Goal: Task Accomplishment & Management: Complete application form

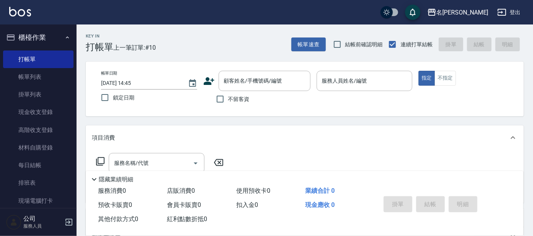
scroll to position [3, 0]
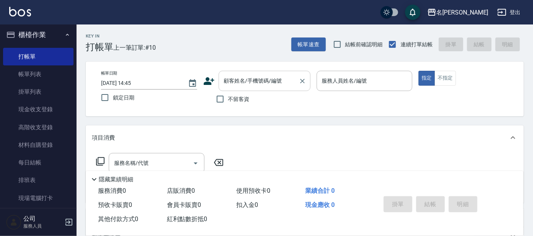
click at [236, 87] on input "顧客姓名/手機號碼/編號" at bounding box center [259, 80] width 74 height 13
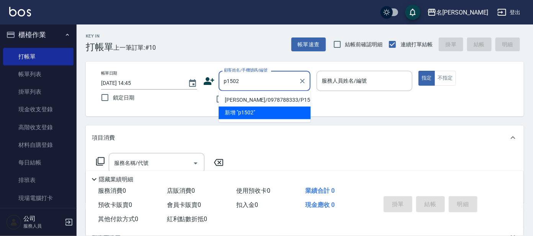
click at [251, 98] on li "[PERSON_NAME]/0978788333/P1502" at bounding box center [265, 100] width 92 height 13
type input "[PERSON_NAME]/0978788333/P1502"
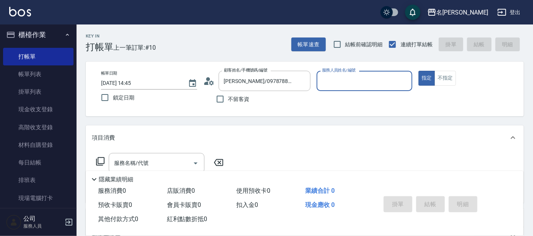
click at [348, 85] on input "服務人員姓名/編號" at bounding box center [364, 80] width 89 height 13
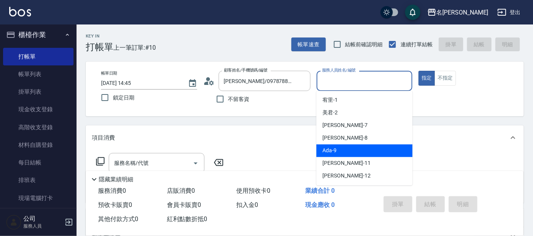
click at [346, 148] on div "Ada -9" at bounding box center [365, 151] width 96 height 13
type input "Ada-9"
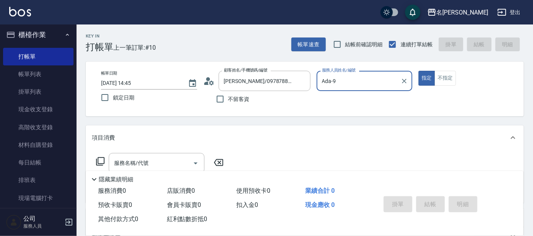
click at [99, 161] on icon at bounding box center [100, 161] width 9 height 9
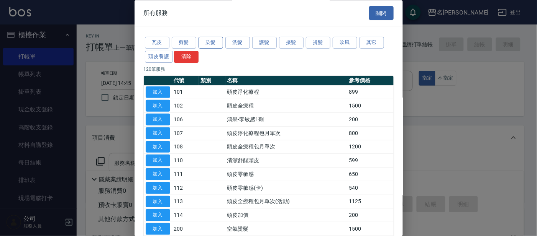
click at [207, 46] on button "染髮" at bounding box center [210, 43] width 25 height 12
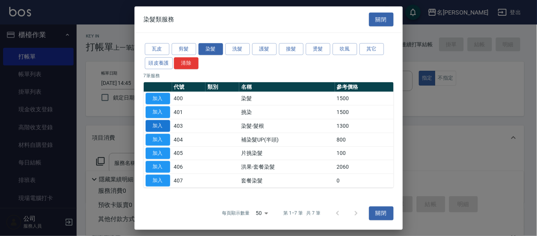
click at [166, 129] on button "加入" at bounding box center [158, 126] width 25 height 12
type input "染髮-髮根(403)"
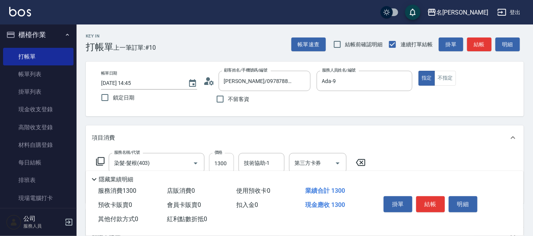
click at [231, 162] on input "1300" at bounding box center [221, 163] width 25 height 21
type input "1400"
click at [256, 159] on div "技術協助-1 技術協助-1" at bounding box center [262, 163] width 46 height 20
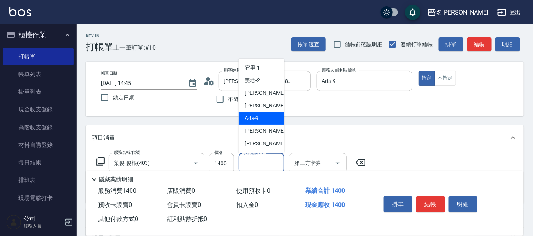
click at [266, 123] on div "Ada -9" at bounding box center [262, 118] width 46 height 13
type input "Ada-9"
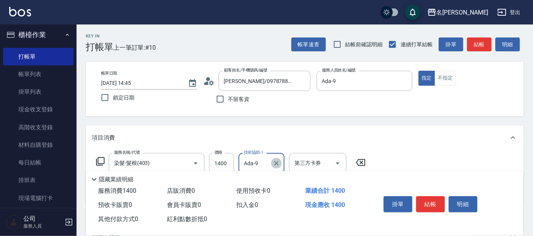
click at [278, 160] on icon "Clear" at bounding box center [277, 164] width 8 height 8
click at [103, 159] on icon at bounding box center [100, 161] width 9 height 9
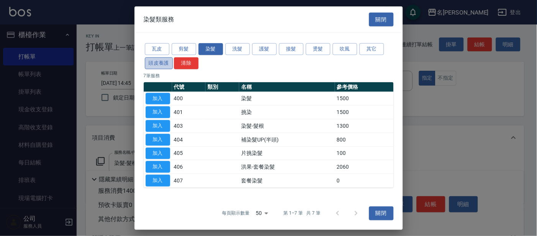
click at [157, 65] on button "頭皮養護" at bounding box center [159, 63] width 28 height 12
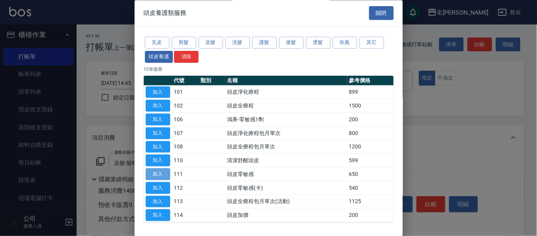
click at [166, 172] on button "加入" at bounding box center [158, 175] width 25 height 12
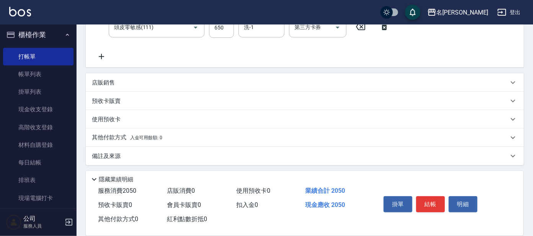
scroll to position [166, 0]
click at [116, 82] on div "店販銷售" at bounding box center [300, 83] width 417 height 8
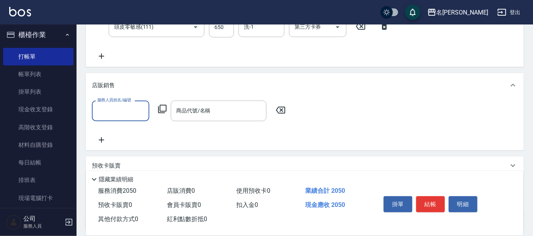
scroll to position [0, 0]
click at [121, 108] on input "服務人員姓名/編號" at bounding box center [120, 110] width 51 height 13
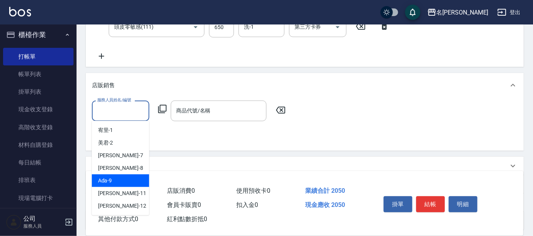
click at [132, 180] on div "Ada -9" at bounding box center [120, 181] width 57 height 13
type input "Ada-9"
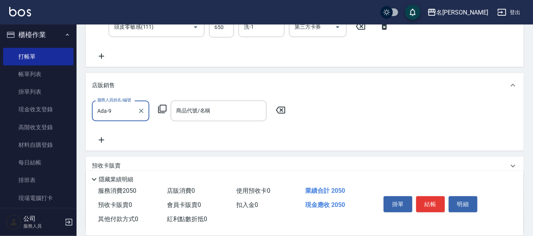
click at [164, 108] on icon at bounding box center [162, 109] width 9 height 9
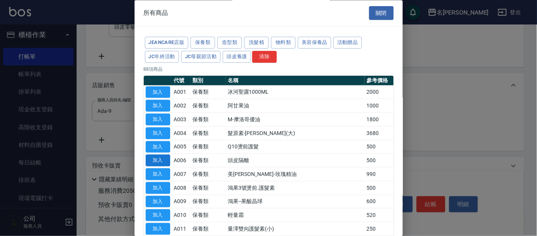
click at [162, 160] on button "加入" at bounding box center [158, 161] width 25 height 12
type input "頭皮隔離"
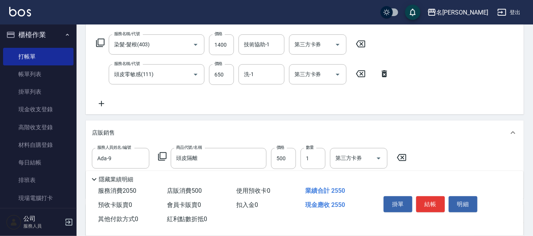
scroll to position [118, 0]
click at [100, 43] on icon at bounding box center [100, 43] width 9 height 9
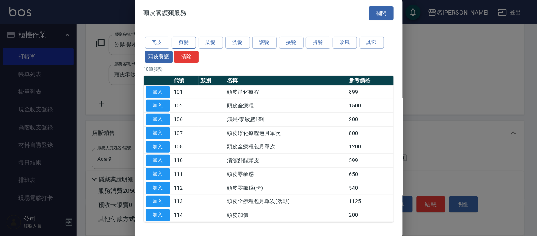
click at [187, 40] on button "剪髮" at bounding box center [184, 43] width 25 height 12
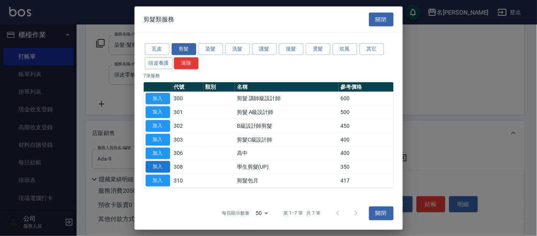
click at [161, 165] on button "加入" at bounding box center [158, 167] width 25 height 12
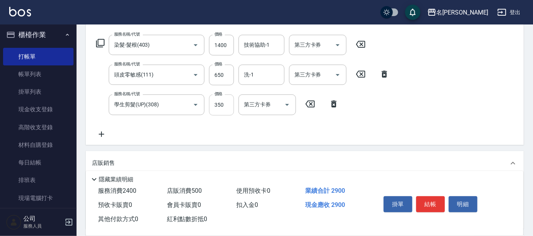
click at [217, 105] on input "350" at bounding box center [221, 105] width 25 height 21
type input "100"
click at [276, 80] on input "洗-1" at bounding box center [261, 74] width 39 height 13
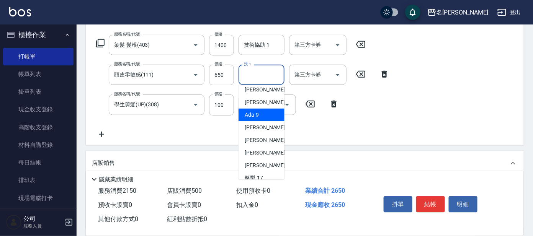
scroll to position [63, 0]
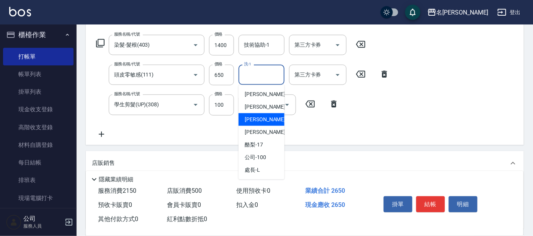
click at [266, 117] on span "[PERSON_NAME] -13" at bounding box center [269, 120] width 48 height 8
type input "[PERSON_NAME]-13"
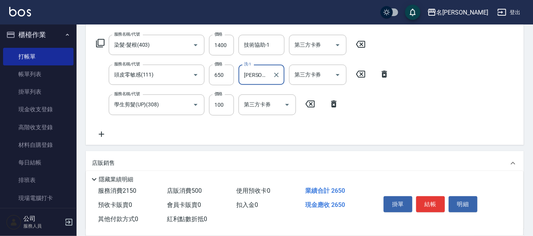
click at [429, 200] on button "結帳" at bounding box center [431, 205] width 29 height 16
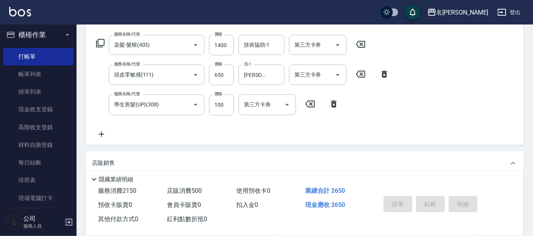
type input "[DATE] 15:36"
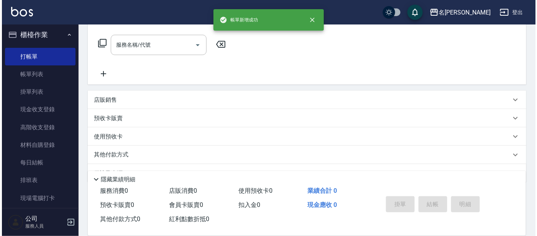
scroll to position [0, 0]
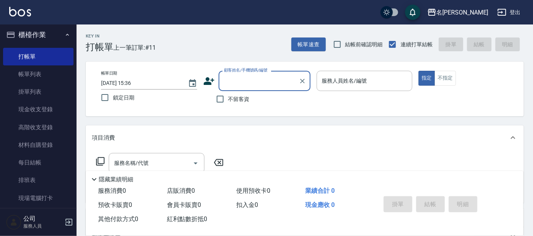
click at [207, 82] on icon at bounding box center [209, 81] width 11 height 8
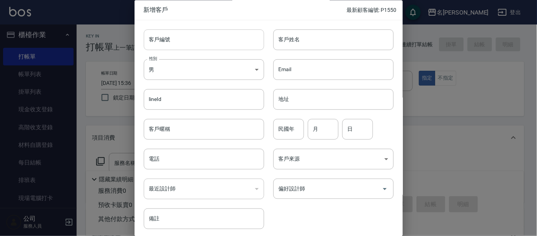
click at [187, 37] on input "客戶編號" at bounding box center [204, 40] width 120 height 21
type input "G1552"
click at [296, 42] on input "客戶姓名" at bounding box center [333, 40] width 120 height 21
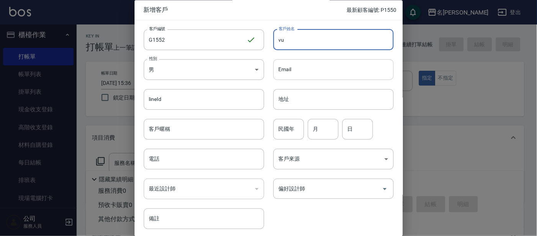
type input "v"
type input "[PERSON_NAME]"
click at [197, 162] on input "電話" at bounding box center [204, 159] width 120 height 21
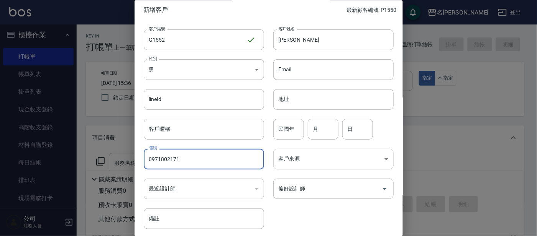
scroll to position [29, 0]
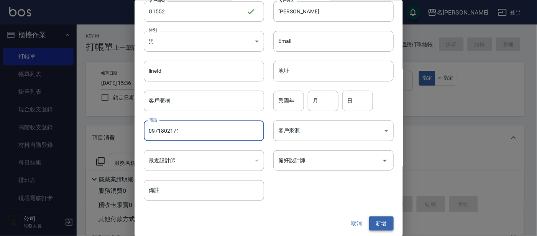
type input "0971802171"
click at [379, 224] on button "新增" at bounding box center [381, 224] width 25 height 14
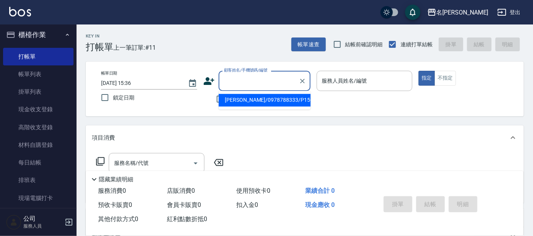
click at [255, 80] on input "顧客姓名/手機號碼/編號" at bounding box center [259, 80] width 74 height 13
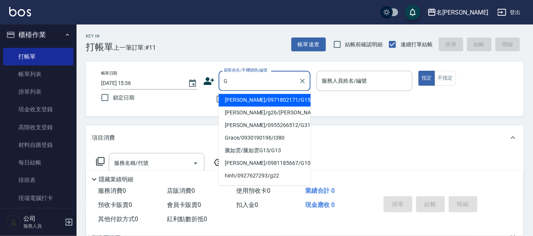
click at [294, 105] on li "[PERSON_NAME]/0971802171/G1552" at bounding box center [265, 100] width 92 height 13
type input "[PERSON_NAME]/0971802171/G1552"
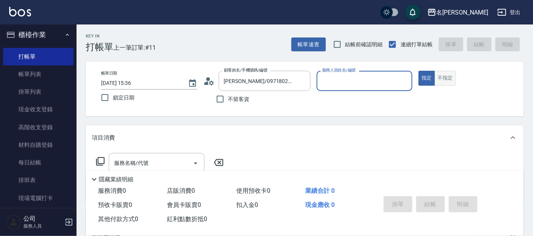
click at [443, 72] on button "不指定" at bounding box center [445, 78] width 21 height 15
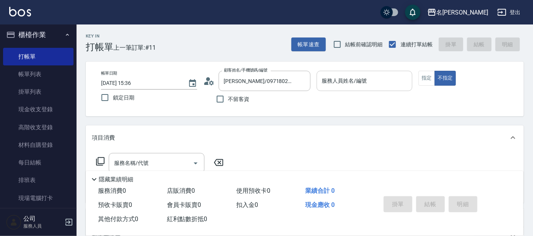
click at [382, 89] on div "服務人員姓名/編號" at bounding box center [365, 81] width 96 height 20
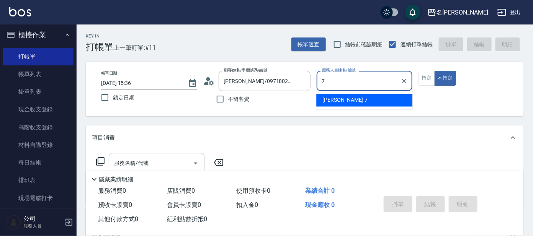
type input "[PERSON_NAME]-7"
type button "false"
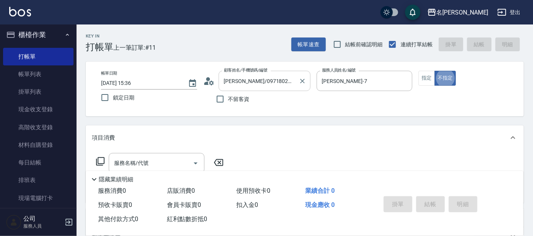
click at [276, 86] on input "[PERSON_NAME]/0971802171/G1552" at bounding box center [259, 80] width 74 height 13
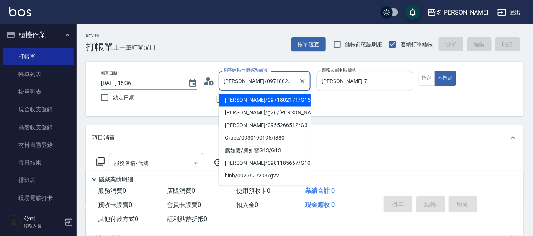
click at [209, 84] on icon at bounding box center [208, 80] width 11 height 11
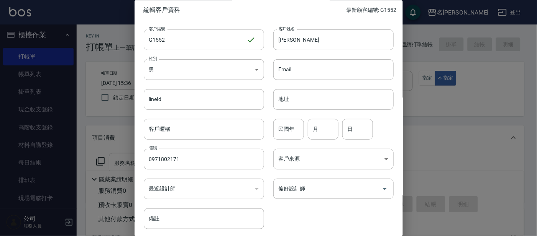
click at [193, 41] on input "G1552" at bounding box center [195, 40] width 103 height 21
click at [153, 41] on input "G1552" at bounding box center [195, 40] width 103 height 21
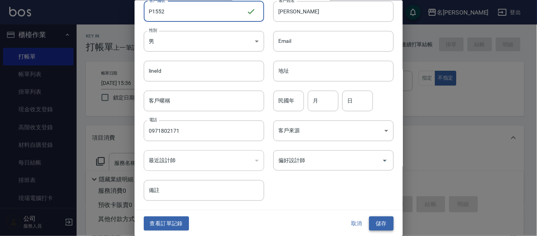
type input "P1552"
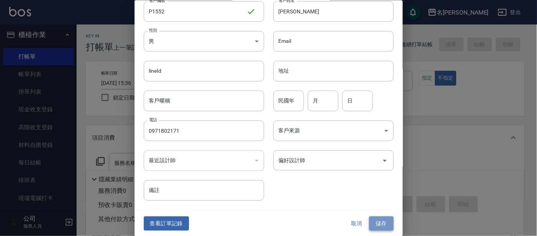
click at [380, 227] on button "儲存" at bounding box center [381, 224] width 25 height 14
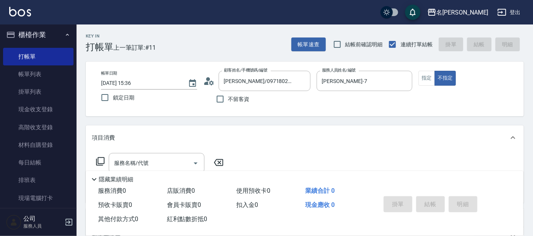
click at [298, 94] on div "不留客資" at bounding box center [256, 99] width 107 height 16
click at [293, 81] on input "[PERSON_NAME]/0971802171/G1552" at bounding box center [259, 80] width 74 height 13
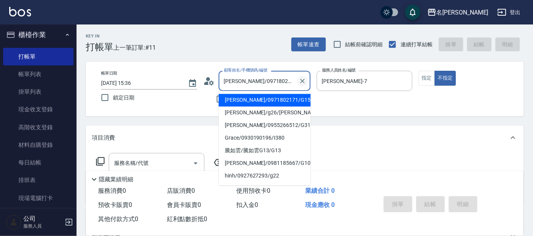
click at [303, 82] on icon "Clear" at bounding box center [302, 81] width 5 height 5
click at [283, 78] on input "顧客姓名/手機號碼/編號" at bounding box center [259, 80] width 74 height 13
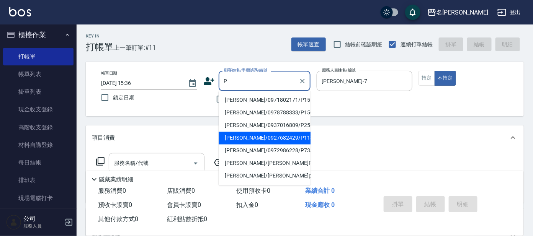
type input "[PERSON_NAME]/0971802171/P1552"
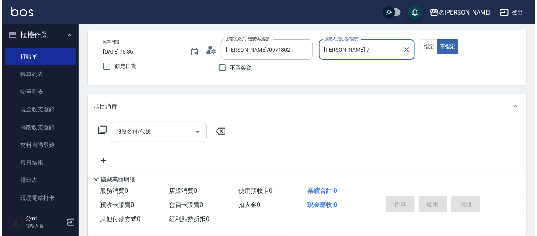
scroll to position [48, 0]
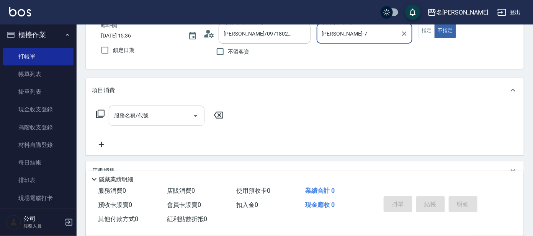
click at [153, 121] on input "服務名稱/代號" at bounding box center [150, 115] width 77 height 13
click at [275, 76] on div "Key In 打帳單 上一筆訂單:#11 帳單速查 結帳前確認明細 連續打單結帳 掛單 結帳 明細 帳單日期 [DATE] 15:36 鎖定日期 顧客姓名/手…" at bounding box center [305, 151] width 457 height 349
click at [208, 32] on circle at bounding box center [208, 32] width 4 height 4
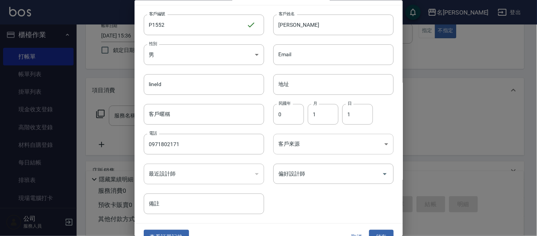
scroll to position [29, 0]
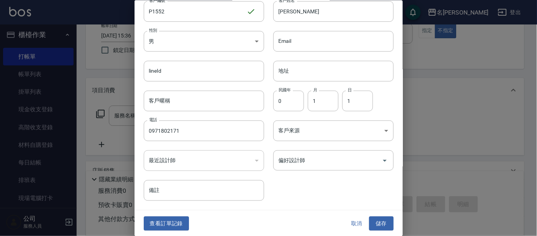
click at [453, 152] on div at bounding box center [268, 118] width 537 height 236
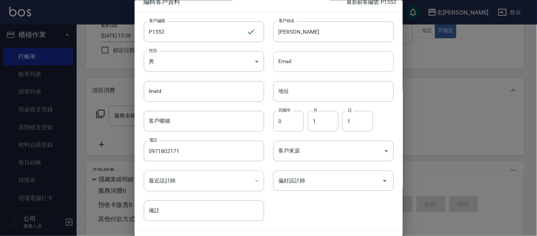
scroll to position [0, 0]
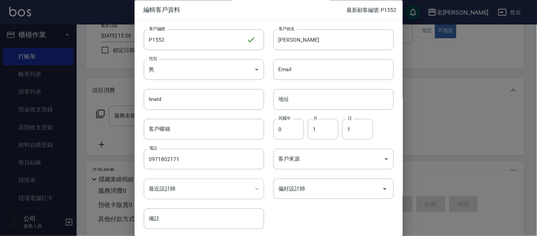
click at [453, 41] on div at bounding box center [268, 118] width 537 height 236
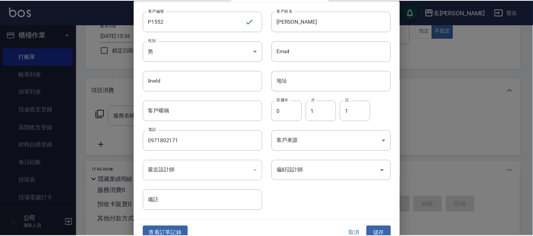
scroll to position [29, 0]
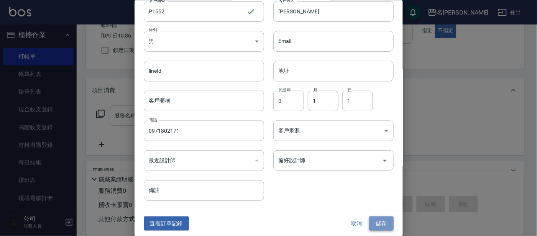
click at [374, 225] on button "儲存" at bounding box center [381, 224] width 25 height 14
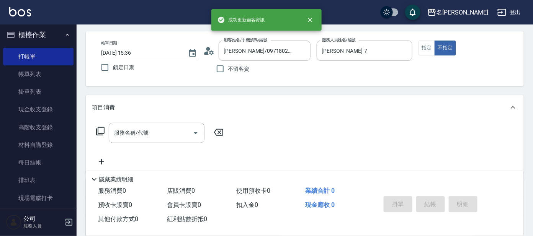
scroll to position [0, 0]
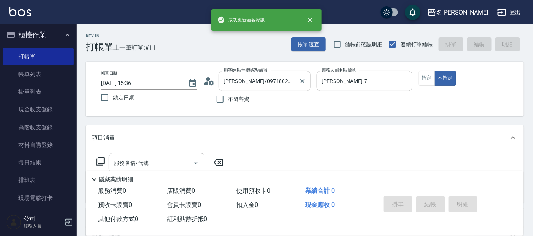
click at [289, 85] on input "[PERSON_NAME]/0971802171/P1552" at bounding box center [259, 80] width 74 height 13
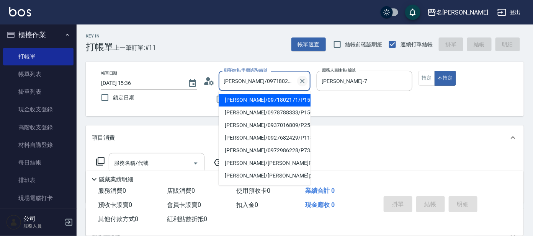
click at [302, 79] on icon "Clear" at bounding box center [303, 81] width 8 height 8
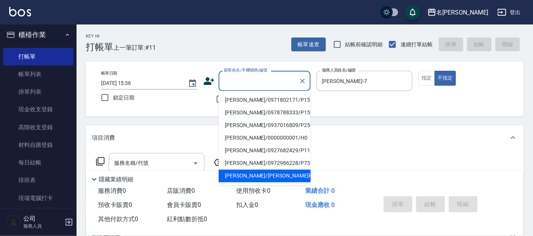
click at [371, 131] on div "項目消費" at bounding box center [305, 138] width 438 height 25
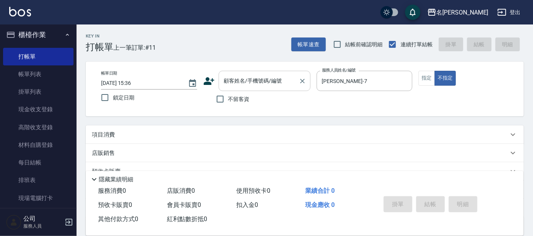
click at [258, 84] on input "顧客姓名/手機號碼/編號" at bounding box center [259, 80] width 74 height 13
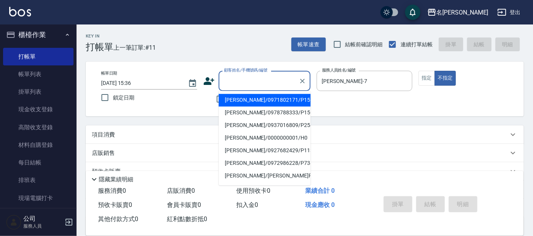
type input "G"
click at [274, 100] on li "[PERSON_NAME]/0971802171/P1552" at bounding box center [265, 100] width 92 height 13
type input "[PERSON_NAME]/0971802171/P1552"
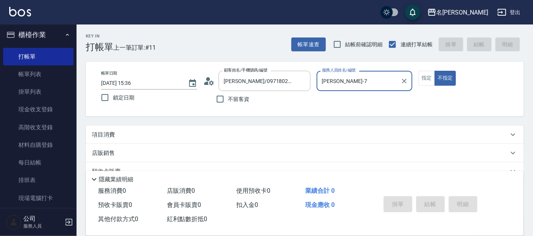
click at [138, 136] on div "項目消費" at bounding box center [300, 135] width 417 height 8
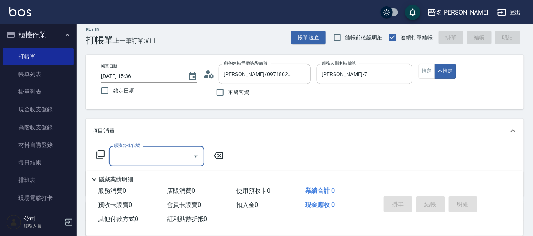
scroll to position [95, 0]
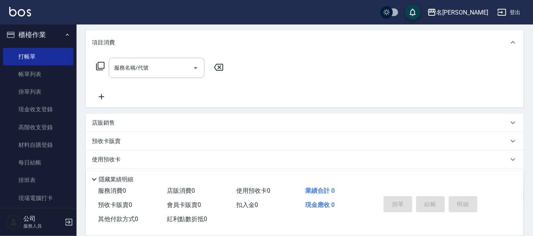
click at [99, 65] on icon at bounding box center [100, 66] width 9 height 9
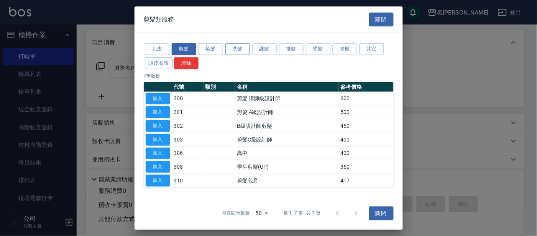
click at [241, 47] on button "洗髮" at bounding box center [237, 49] width 25 height 12
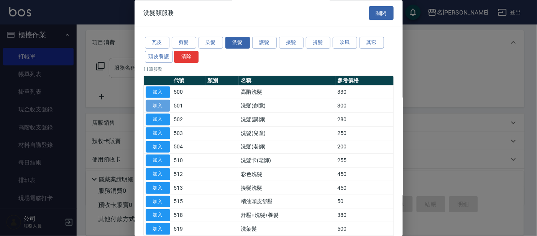
click at [159, 103] on button "加入" at bounding box center [158, 106] width 25 height 12
type input "洗髮(創意)(501)"
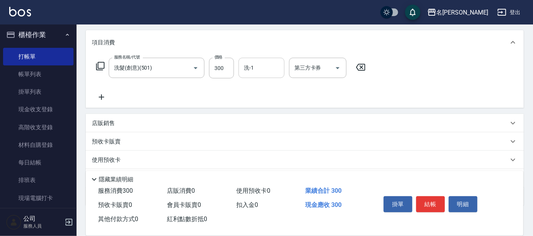
click at [251, 67] on div "洗-1 洗-1" at bounding box center [262, 68] width 46 height 20
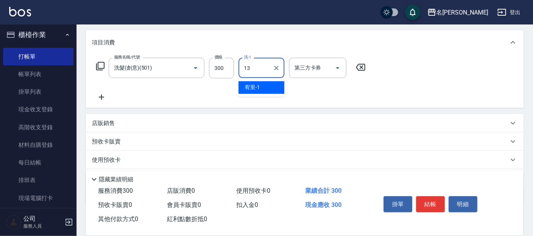
type input "[PERSON_NAME]-13"
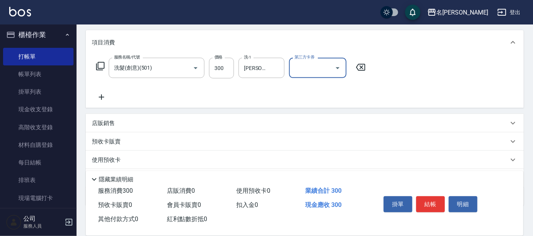
click at [99, 66] on icon at bounding box center [100, 66] width 9 height 9
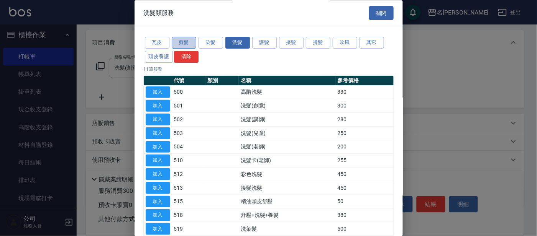
click at [182, 43] on button "剪髮" at bounding box center [184, 43] width 25 height 12
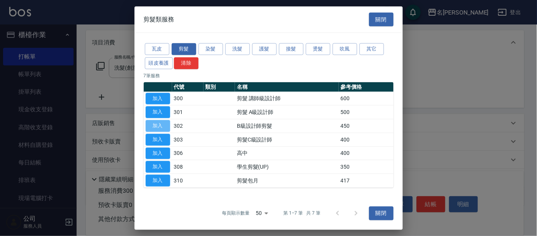
drag, startPoint x: 163, startPoint y: 124, endPoint x: 177, endPoint y: 123, distance: 13.8
click at [164, 124] on button "加入" at bounding box center [158, 126] width 25 height 12
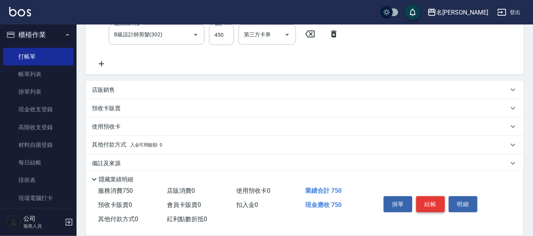
scroll to position [166, 0]
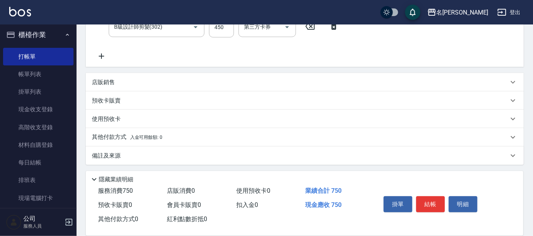
click at [436, 205] on button "結帳" at bounding box center [431, 205] width 29 height 16
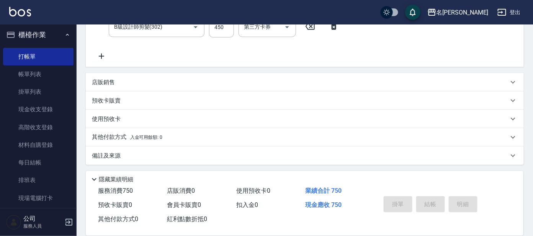
type input "[DATE] 16:00"
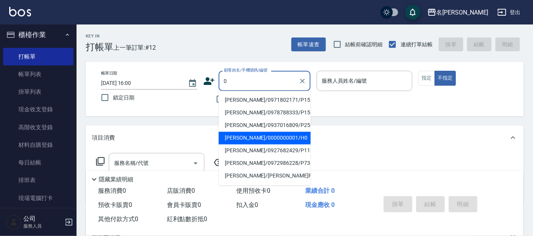
type input "[PERSON_NAME]/0000000001/H0"
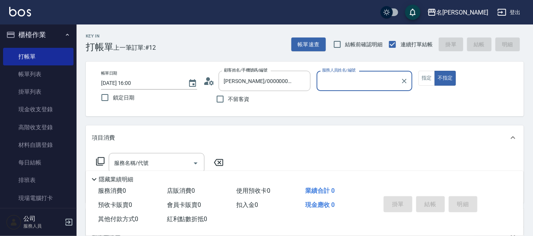
type input "[PERSON_NAME]-8"
click at [435, 71] on button "不指定" at bounding box center [445, 78] width 21 height 15
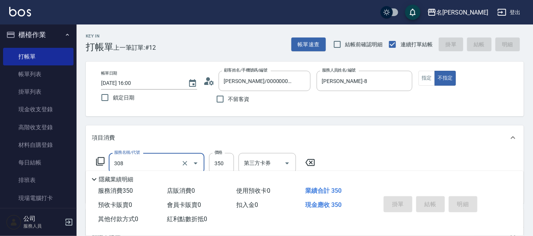
type input "308"
type input "[DATE] 16:21"
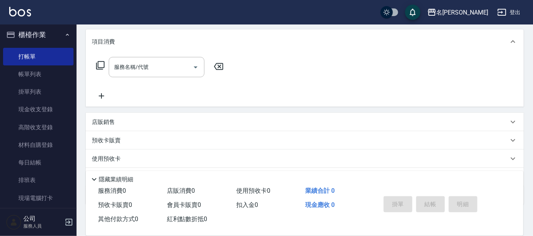
scroll to position [136, 0]
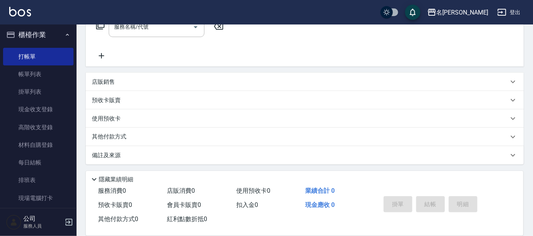
click at [133, 119] on div "使用預收卡" at bounding box center [300, 119] width 417 height 8
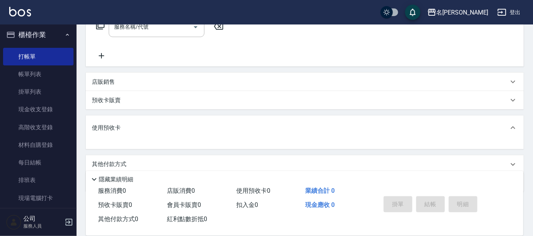
click at [133, 123] on div "使用預收卡" at bounding box center [305, 128] width 438 height 25
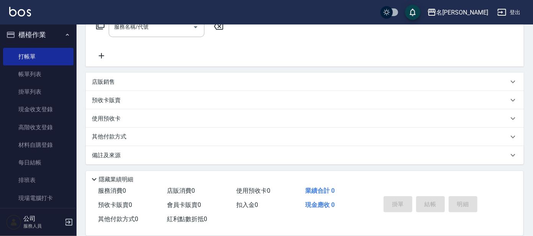
click at [117, 98] on p "預收卡販賣" at bounding box center [106, 101] width 29 height 8
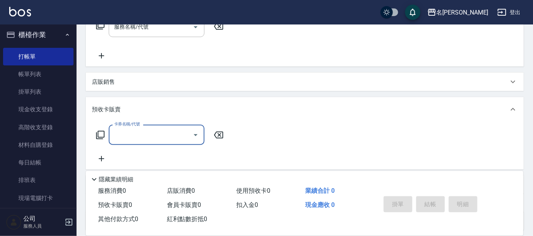
scroll to position [0, 0]
click at [104, 134] on icon at bounding box center [100, 135] width 8 height 8
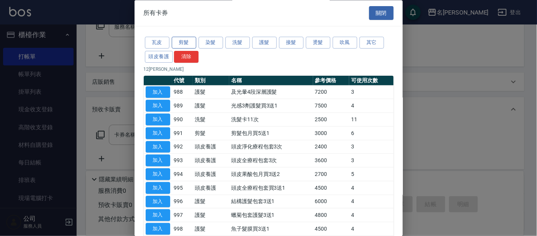
click at [187, 44] on button "剪髮" at bounding box center [184, 43] width 25 height 12
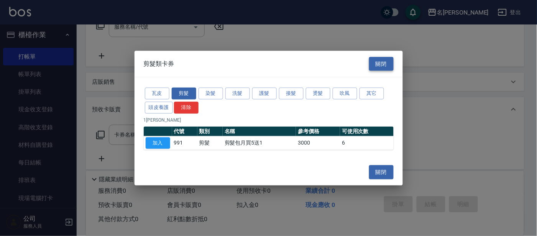
click at [387, 65] on button "關閉" at bounding box center [381, 64] width 25 height 14
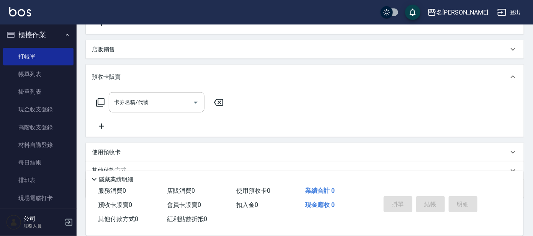
scroll to position [202, 0]
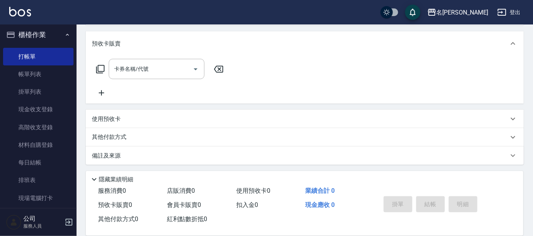
click at [137, 117] on div "使用預收卡" at bounding box center [300, 119] width 417 height 8
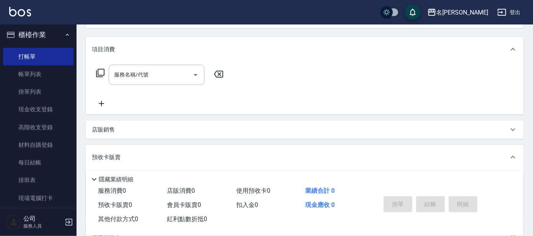
scroll to position [95, 0]
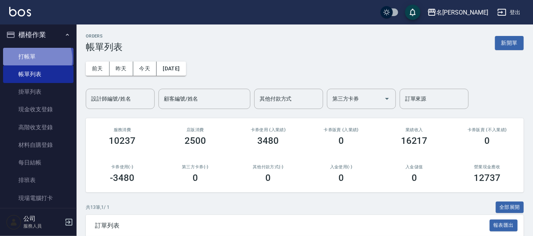
click at [33, 59] on link "打帳單" at bounding box center [38, 57] width 71 height 18
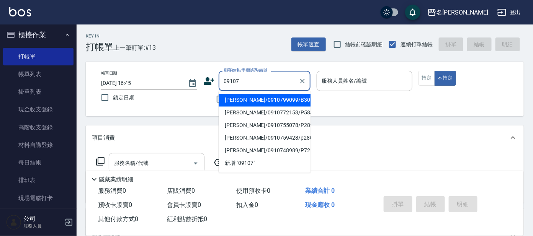
click at [281, 103] on li "[PERSON_NAME]/0910799099/B30" at bounding box center [265, 100] width 92 height 13
type input "[PERSON_NAME]/0910799099/B30"
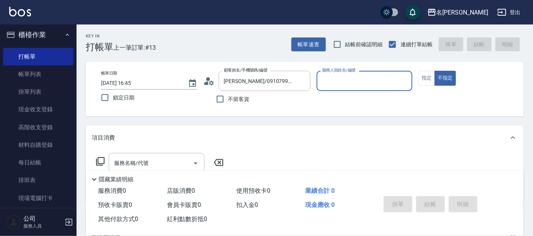
type input "美君-2"
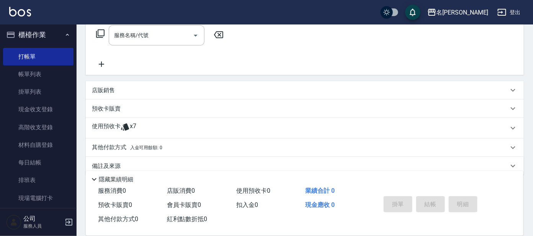
scroll to position [138, 0]
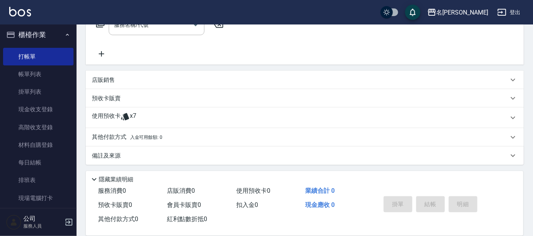
click at [141, 115] on div "使用預收卡 x7" at bounding box center [300, 117] width 417 height 11
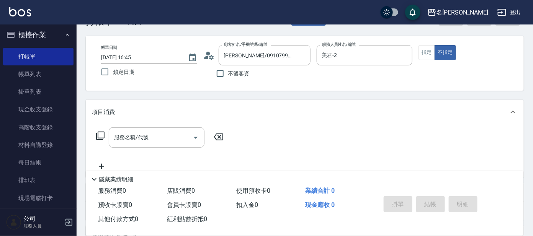
scroll to position [0, 0]
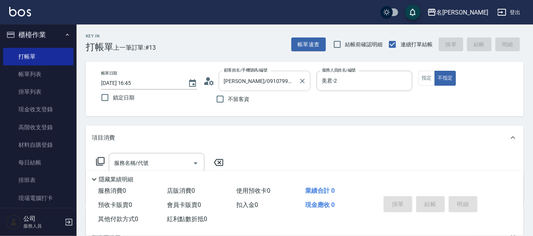
click at [292, 78] on input "[PERSON_NAME]/0910799099/B30" at bounding box center [259, 80] width 74 height 13
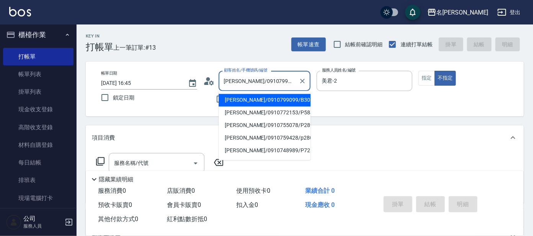
click at [360, 107] on div "帳單日期 [DATE] 16:45 鎖定日期 顧客姓名/手機號碼/編號 [PERSON_NAME]/0910799099/B30 顧客姓名/手機號碼/編號 不…" at bounding box center [305, 89] width 438 height 55
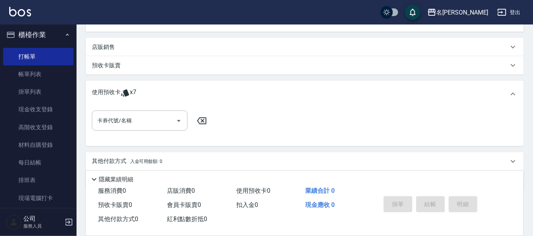
scroll to position [195, 0]
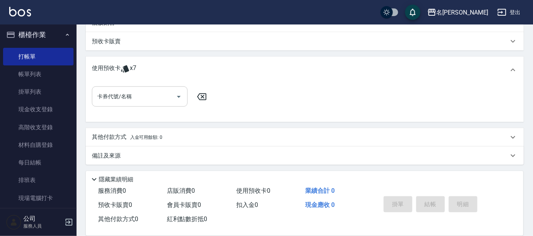
click at [153, 103] on div "卡券代號/名稱" at bounding box center [140, 97] width 96 height 20
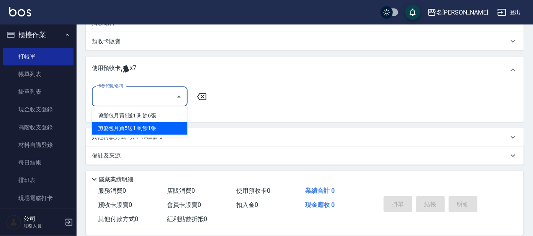
click at [256, 97] on div "卡券代號/名稱 卡券代號/名稱" at bounding box center [305, 102] width 426 height 30
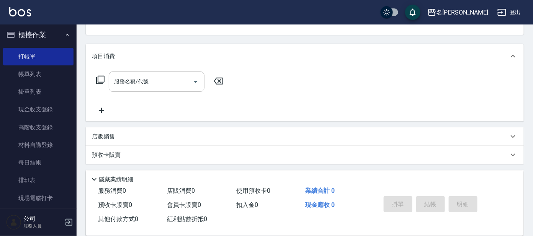
scroll to position [4, 0]
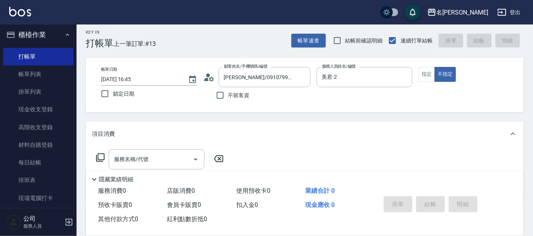
click at [100, 158] on icon at bounding box center [100, 157] width 9 height 9
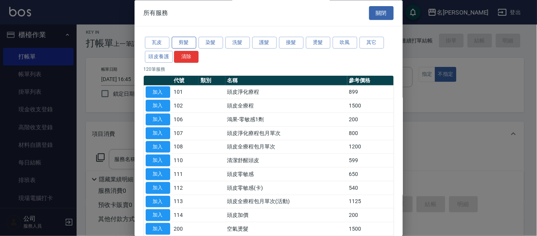
click at [190, 45] on button "剪髮" at bounding box center [184, 43] width 25 height 12
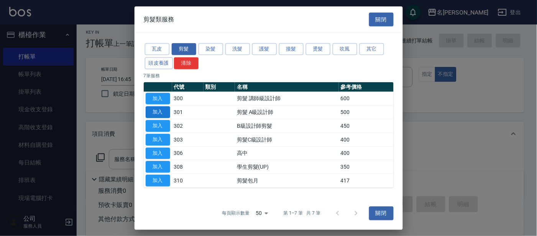
click at [160, 110] on button "加入" at bounding box center [158, 113] width 25 height 12
type input "剪髮 A級設計師(301)"
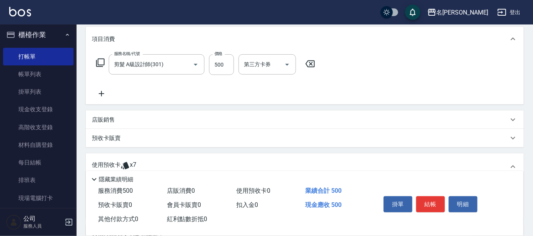
scroll to position [100, 0]
click at [103, 67] on div "服務名稱/代號 剪髮 A級設計師(301) 服務名稱/代號 價格 500 價格 第三方卡券 第三方卡券" at bounding box center [206, 64] width 228 height 21
click at [106, 64] on div "服務名稱/代號 剪髮 A級設計師(301) 服務名稱/代號 價格 500 價格 第三方卡券 第三方卡券" at bounding box center [206, 64] width 228 height 21
click at [97, 62] on icon at bounding box center [100, 61] width 9 height 9
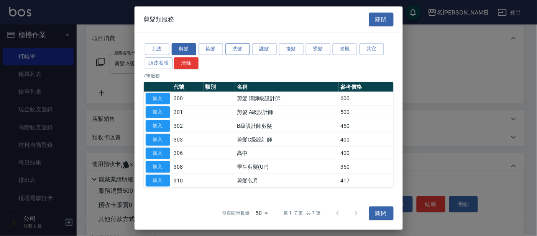
click at [243, 49] on button "洗髮" at bounding box center [237, 49] width 25 height 12
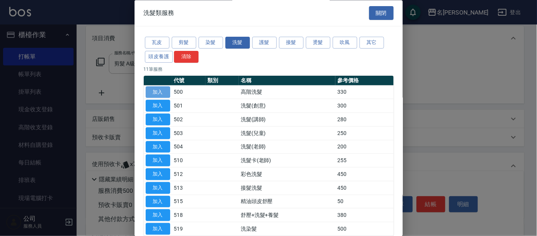
click at [156, 95] on button "加入" at bounding box center [158, 93] width 25 height 12
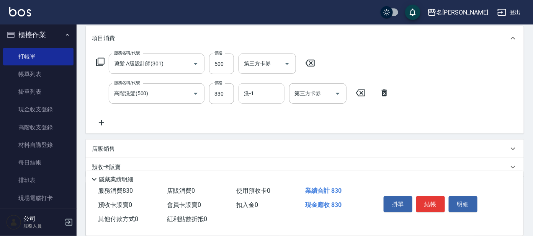
click at [264, 90] on input "洗-1" at bounding box center [261, 93] width 39 height 13
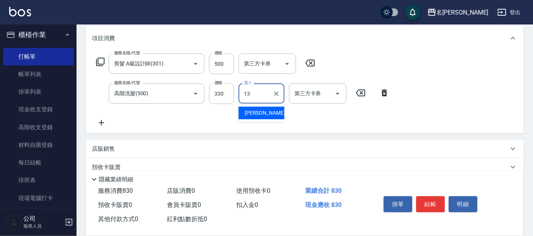
type input "[PERSON_NAME]-13"
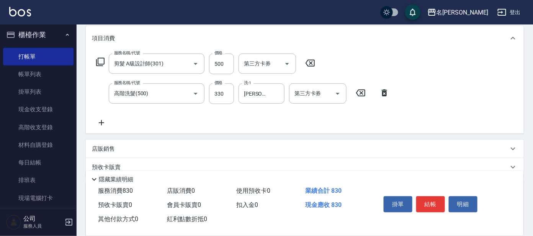
drag, startPoint x: 454, startPoint y: 71, endPoint x: 431, endPoint y: 75, distance: 24.2
click at [453, 71] on div "服務名稱/代號 剪髮 A級設計師(301) 服務名稱/代號 價格 500 價格 第三方卡券 第三方卡券 服務名稱/代號 高階洗髮(500) 服務名稱/代號 價…" at bounding box center [305, 92] width 438 height 83
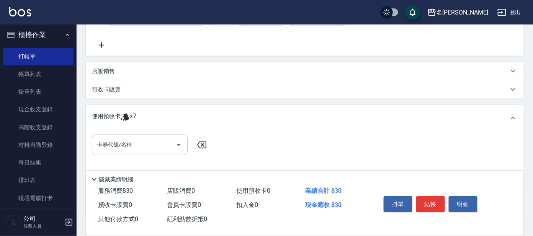
scroll to position [226, 0]
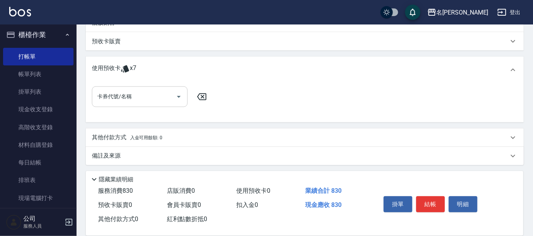
drag, startPoint x: 147, startPoint y: 108, endPoint x: 148, endPoint y: 104, distance: 4.0
click at [147, 107] on div "卡券代號/名稱 卡券代號/名稱" at bounding box center [305, 102] width 426 height 30
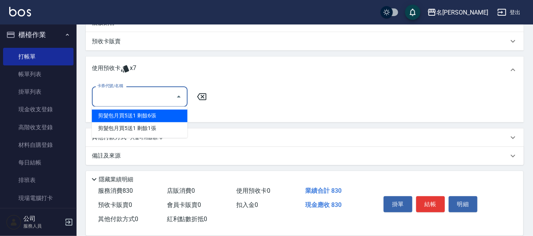
click at [150, 102] on input "卡券代號/名稱" at bounding box center [133, 96] width 77 height 13
type input "剪髮包月買5送1"
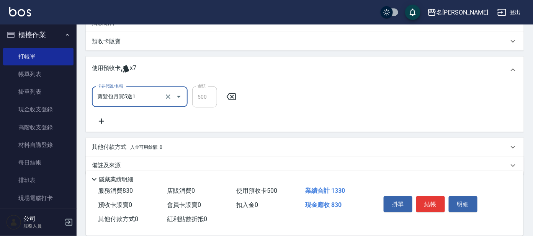
drag, startPoint x: 153, startPoint y: 100, endPoint x: 157, endPoint y: 97, distance: 5.2
click at [153, 99] on input "剪髮包月買5送1" at bounding box center [128, 96] width 67 height 13
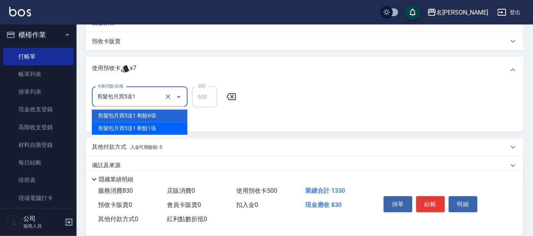
drag, startPoint x: 156, startPoint y: 125, endPoint x: 161, endPoint y: 117, distance: 8.9
click at [156, 123] on div "剪髮包月買5送1 剩餘1張" at bounding box center [140, 129] width 96 height 13
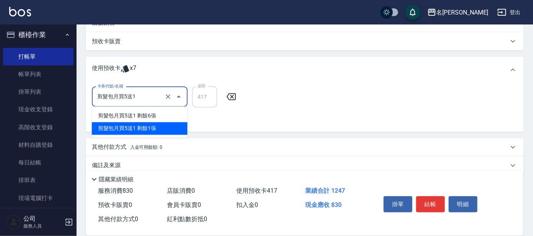
click at [143, 95] on input "剪髮包月買5送1" at bounding box center [128, 96] width 67 height 13
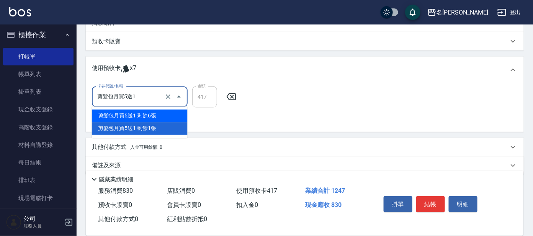
click at [143, 116] on div "剪髮包月買5送1 剩餘6張" at bounding box center [140, 116] width 96 height 13
type input "500"
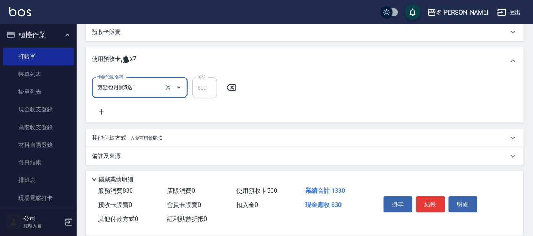
scroll to position [235, 0]
click at [435, 206] on button "結帳" at bounding box center [431, 205] width 29 height 16
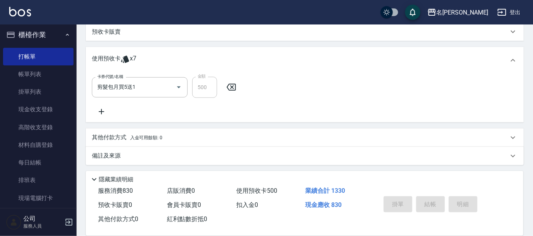
scroll to position [205, 0]
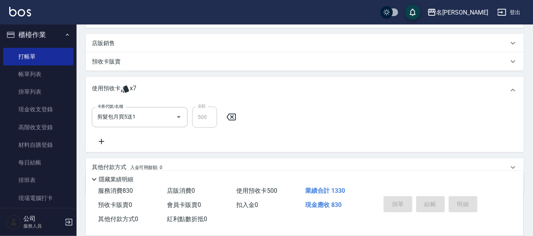
type input "[DATE] 16:52"
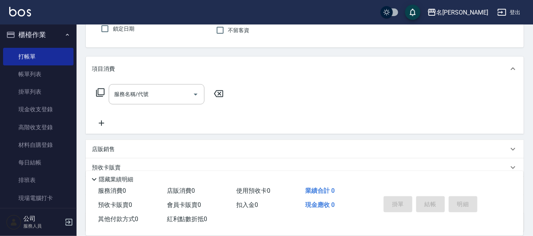
scroll to position [0, 0]
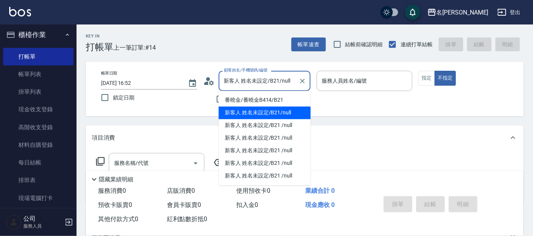
click at [242, 86] on input "新客人 姓名未設定/B21/null" at bounding box center [259, 80] width 74 height 13
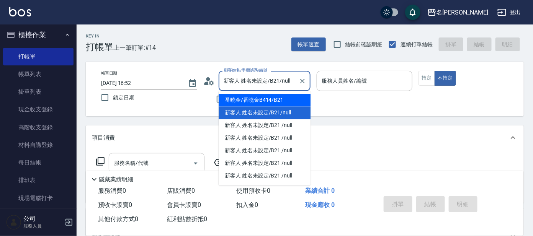
click at [273, 95] on li "番曉金/番曉金B414/B21" at bounding box center [265, 100] width 92 height 13
type input "番曉金/番曉金B414/B21"
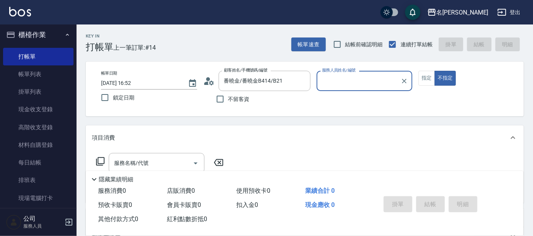
type input "美君-2"
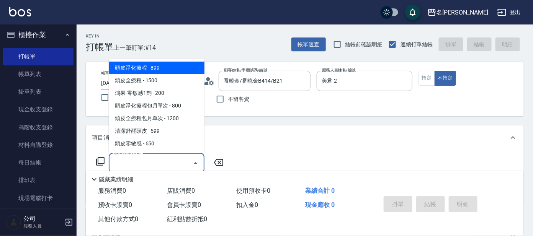
click at [181, 162] on input "服務名稱/代號" at bounding box center [150, 163] width 77 height 13
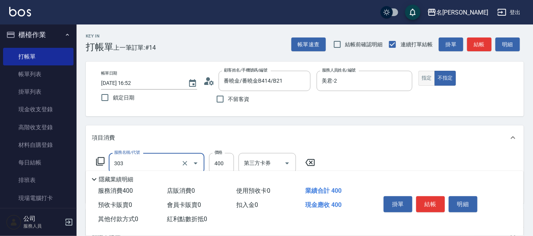
type input "剪髮C級設計師(303)"
click at [425, 75] on button "指定" at bounding box center [427, 78] width 16 height 15
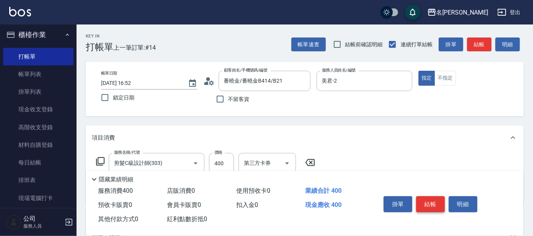
click at [428, 203] on button "結帳" at bounding box center [431, 205] width 29 height 16
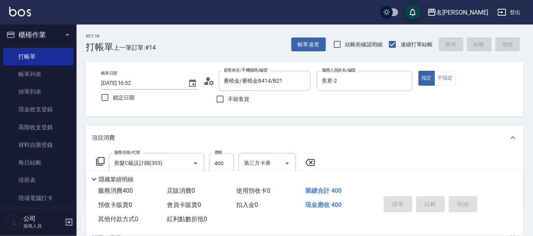
type input "[DATE] 16:54"
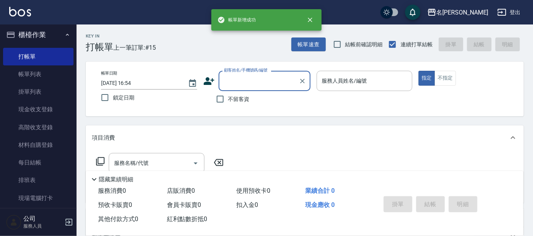
click at [259, 85] on input "顧客姓名/手機號碼/編號" at bounding box center [259, 80] width 74 height 13
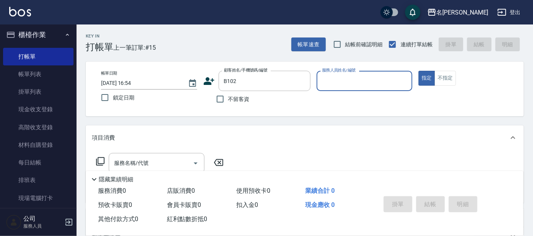
type input "[PERSON_NAME]/0910513352/B102"
type input "美君-2"
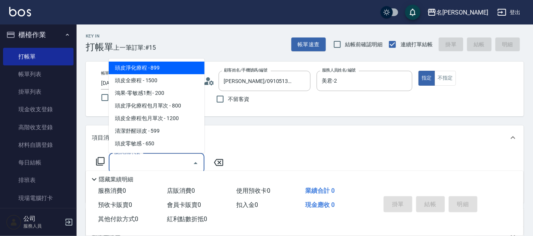
click at [153, 167] on input "服務名稱/代號" at bounding box center [150, 163] width 77 height 13
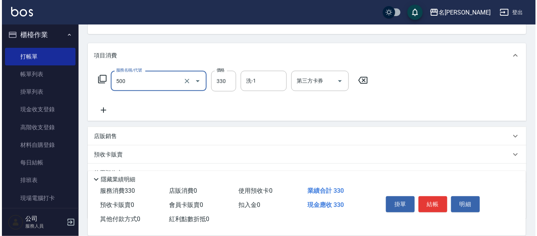
scroll to position [95, 0]
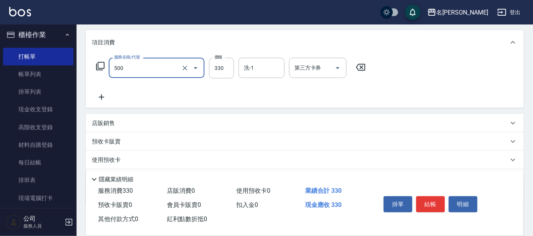
type input "高階洗髮(500)"
click at [101, 67] on icon at bounding box center [100, 66] width 9 height 9
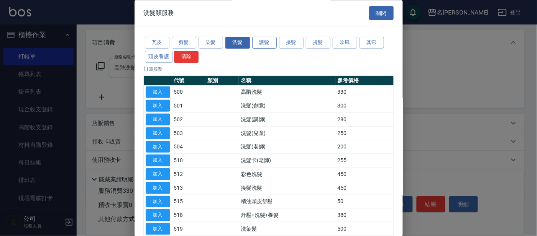
click at [262, 38] on button "護髮" at bounding box center [264, 43] width 25 height 12
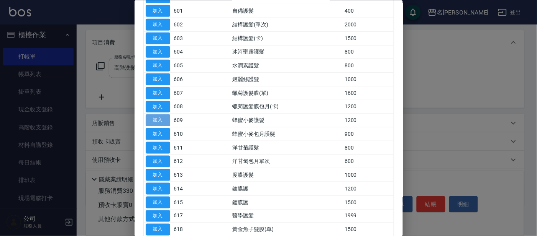
click at [166, 120] on button "加入" at bounding box center [158, 121] width 25 height 12
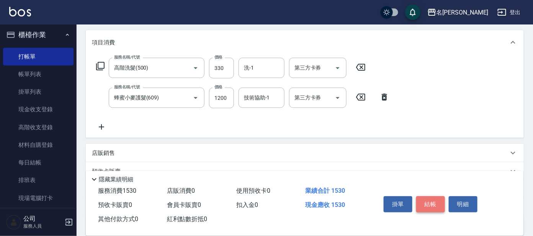
click at [428, 198] on button "結帳" at bounding box center [431, 205] width 29 height 16
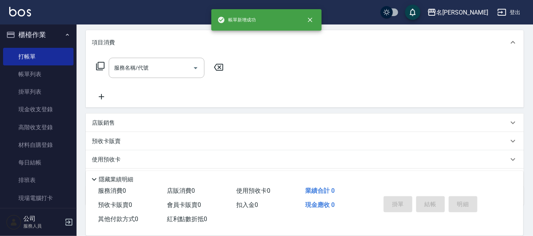
scroll to position [0, 0]
